Goal: Task Accomplishment & Management: Manage account settings

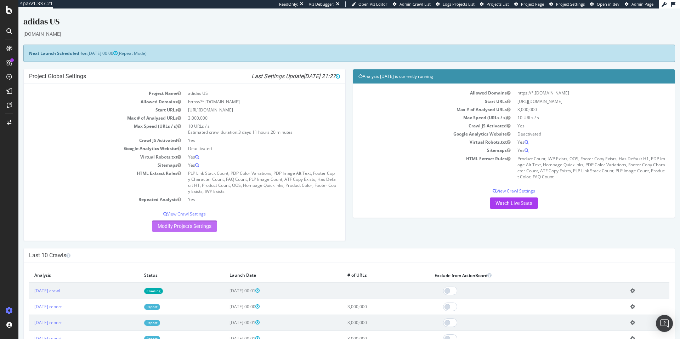
click at [190, 227] on link "Modify Project's Settings" at bounding box center [184, 226] width 65 height 11
click at [188, 213] on p "View Crawl Settings" at bounding box center [184, 214] width 311 height 6
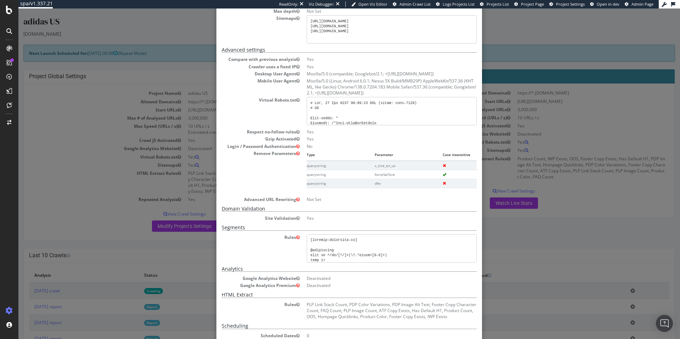
scroll to position [142, 0]
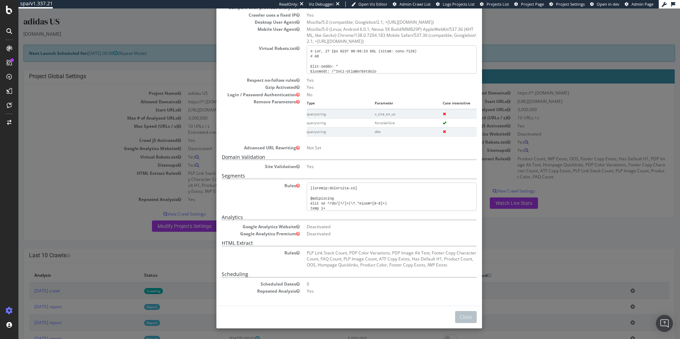
click at [154, 22] on div "× Close Project Settings Main Project Name adidas US Start URLs [URL][DOMAIN_NA…" at bounding box center [349, 174] width 662 height 331
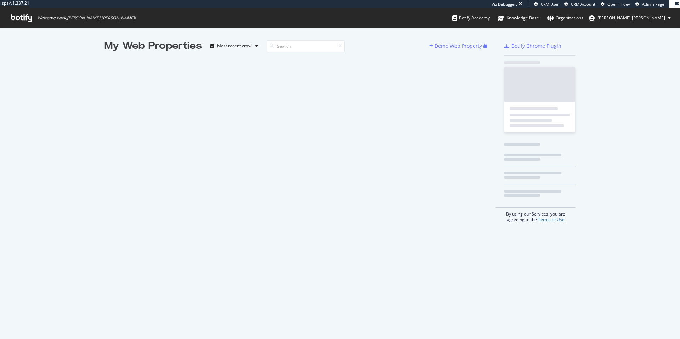
scroll to position [334, 670]
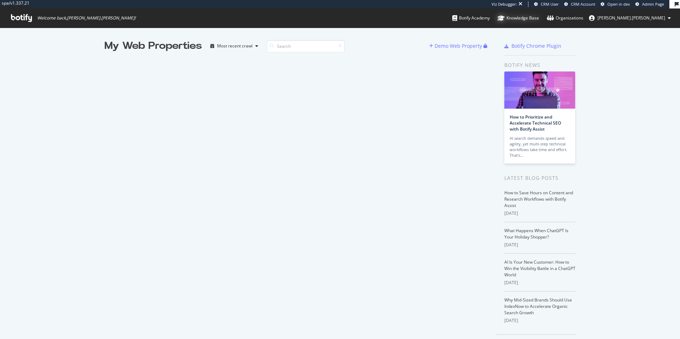
click at [539, 20] on div "Knowledge Base" at bounding box center [518, 18] width 41 height 7
